Goal: Information Seeking & Learning: Learn about a topic

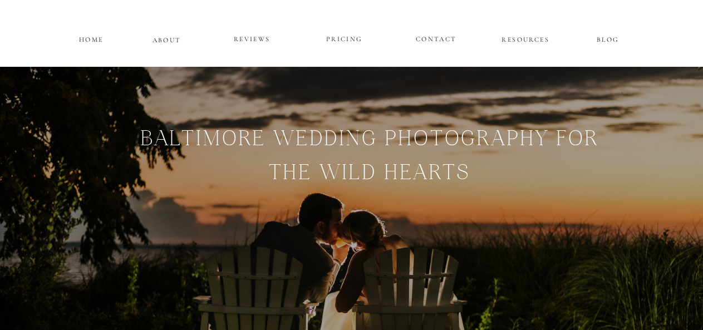
click at [335, 33] on p "PRICING" at bounding box center [344, 39] width 67 height 13
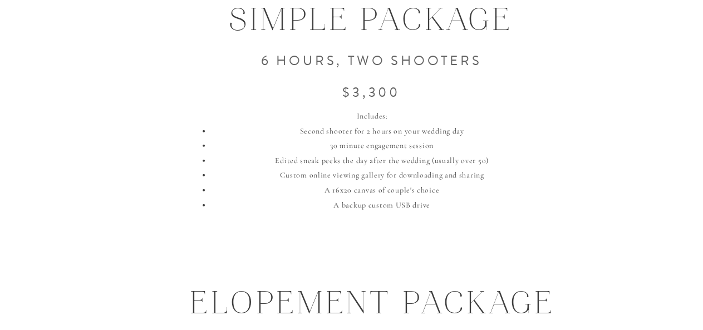
scroll to position [1356, 0]
